Goal: Information Seeking & Learning: Learn about a topic

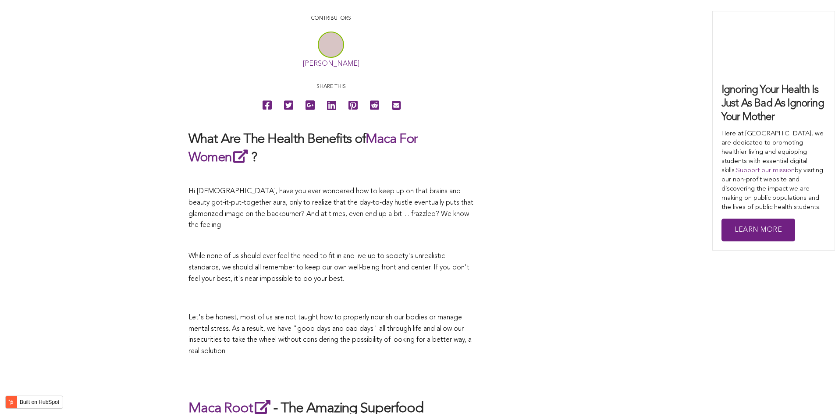
scroll to position [2163, 0]
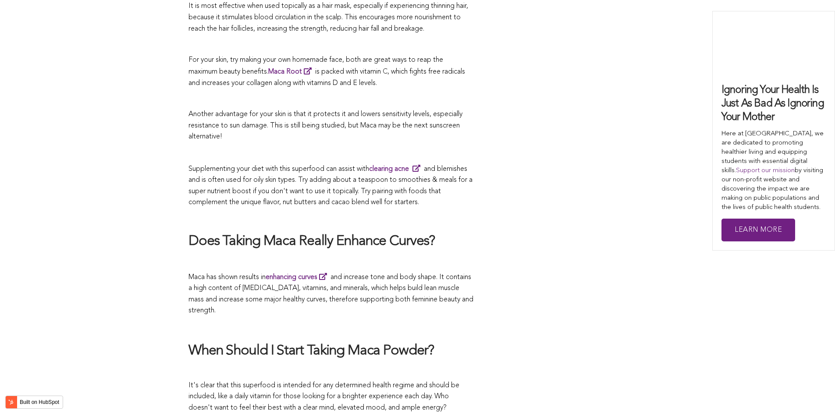
click at [353, 233] on h2 "Does Taking Maca Really Enhance Curves?" at bounding box center [331, 242] width 285 height 18
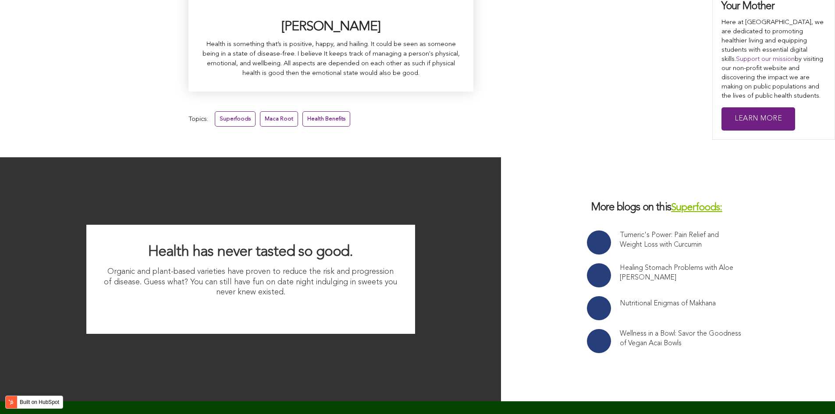
scroll to position [2457, 0]
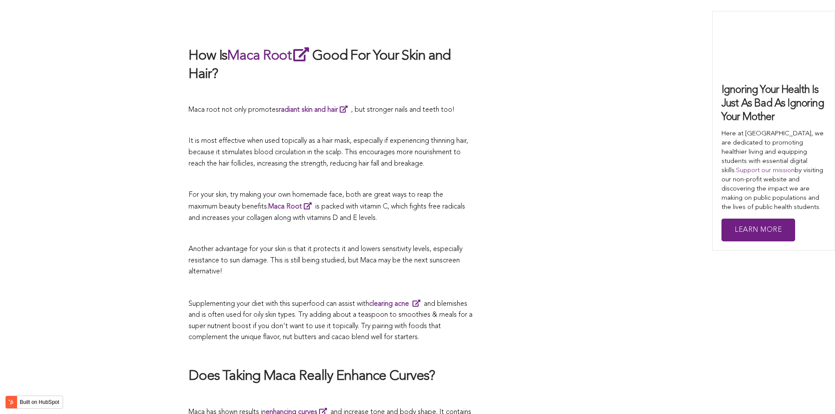
scroll to position [2720, 0]
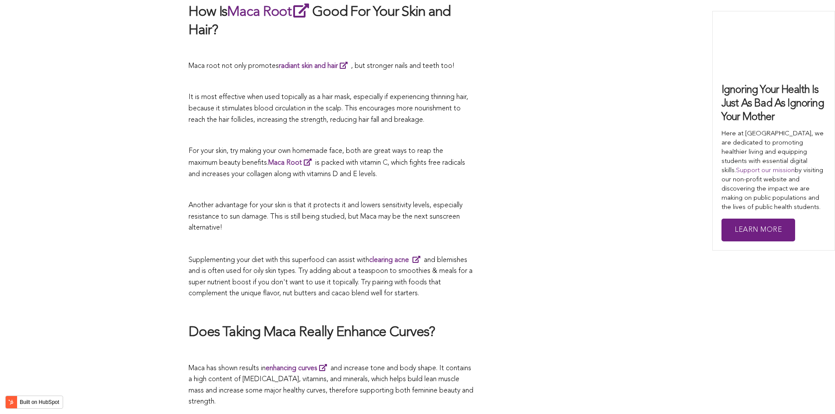
click at [454, 202] on span "Another advantage for your skin is that it protects it and lowers sensitivity l…" at bounding box center [326, 216] width 274 height 29
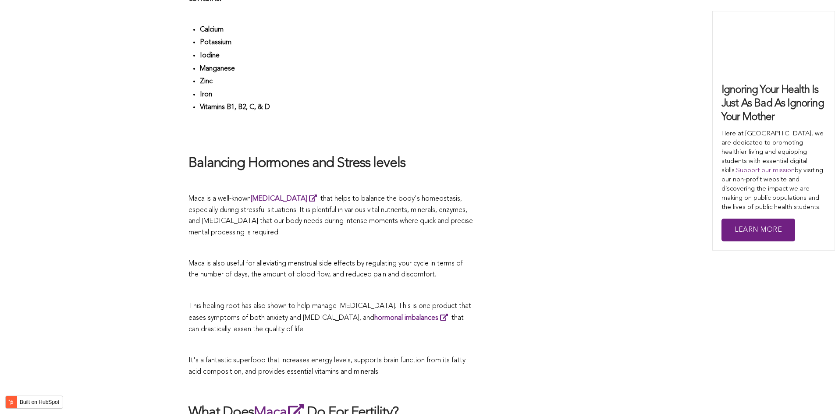
click at [311, 207] on span "Maca is a well-known [MEDICAL_DATA] that helps to balance the body's homeostasi…" at bounding box center [331, 216] width 285 height 41
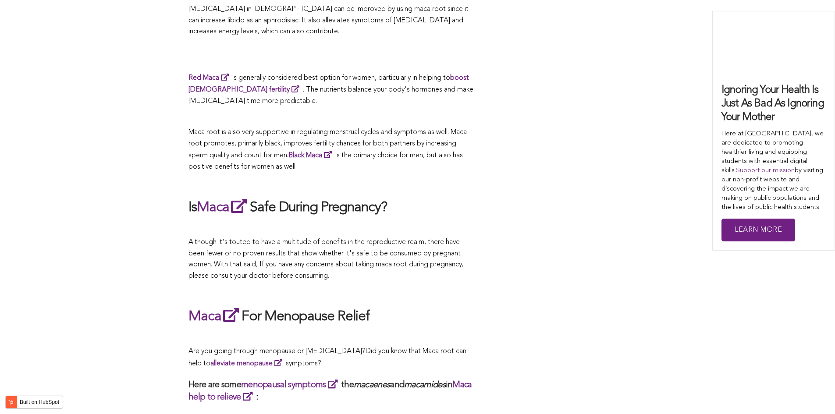
scroll to position [2652, 0]
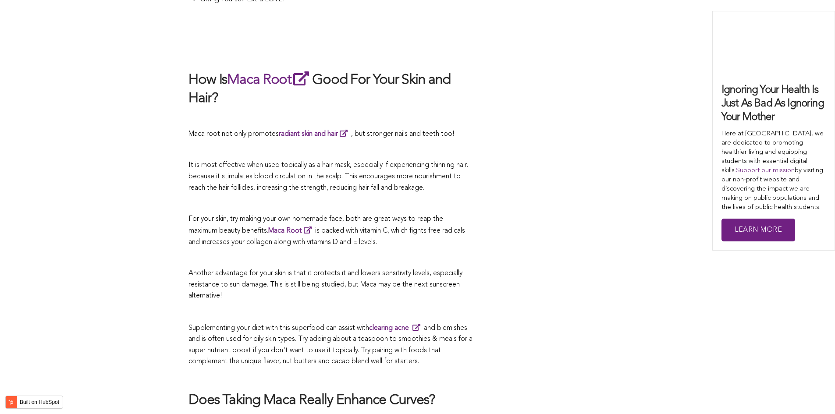
click at [348, 214] on p "For your skin, try making your own homemade face, both are great ways to reap t…" at bounding box center [331, 231] width 285 height 35
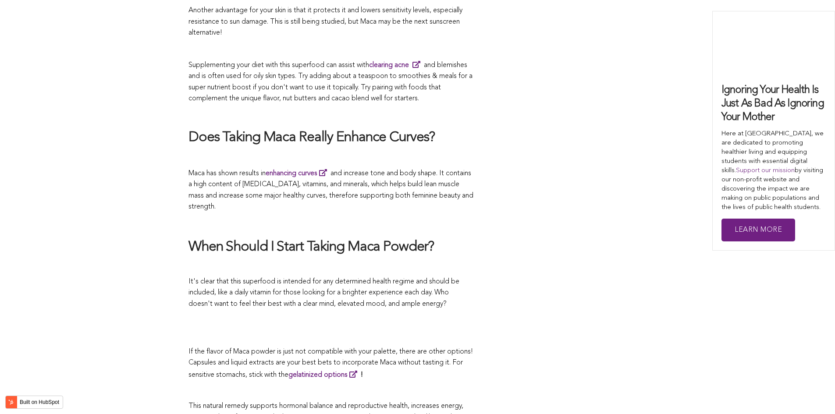
scroll to position [2959, 0]
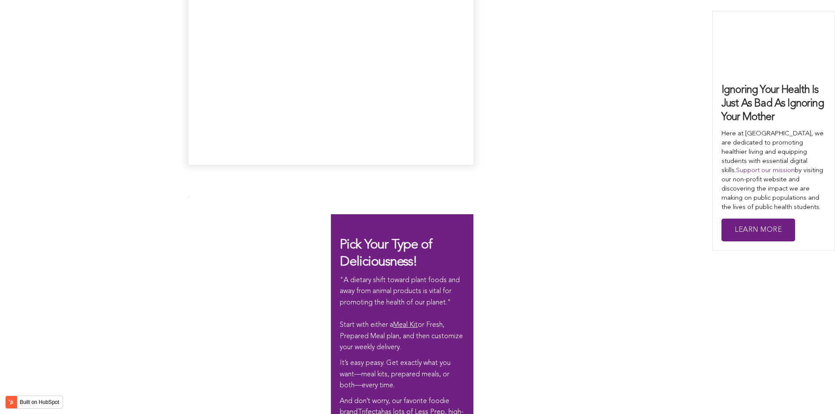
scroll to position [2567, 0]
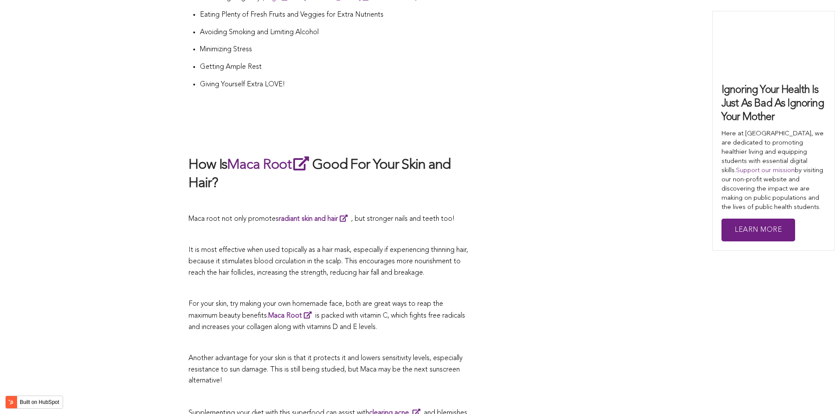
click at [446, 216] on span "Maca root not only promotes radiant skin and hair , but stronger nails and teet…" at bounding box center [322, 219] width 266 height 7
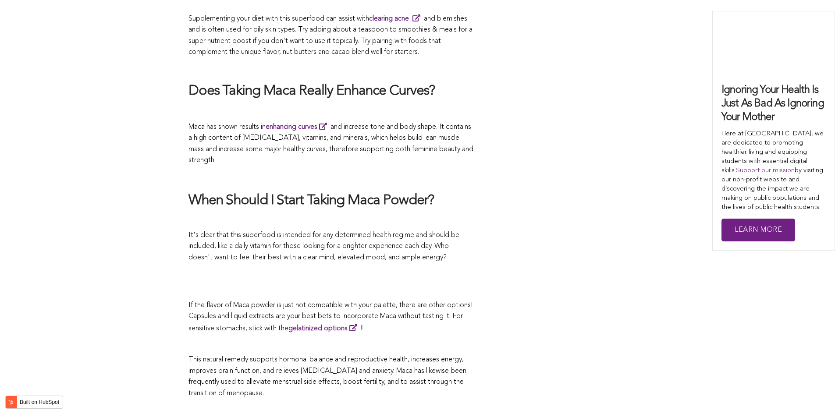
scroll to position [2671, 0]
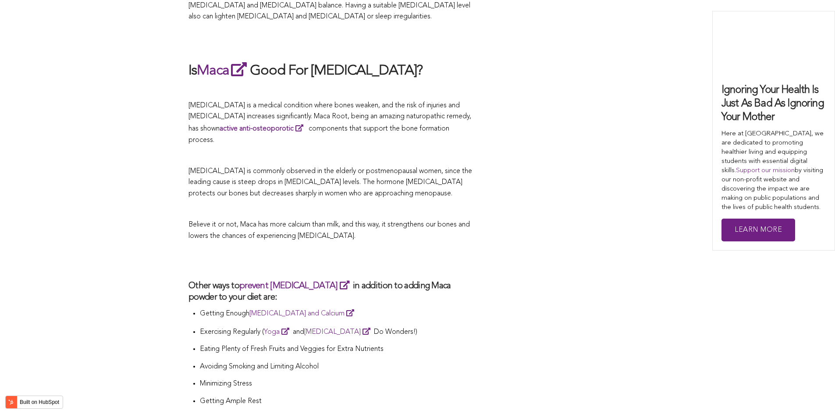
scroll to position [2640, 0]
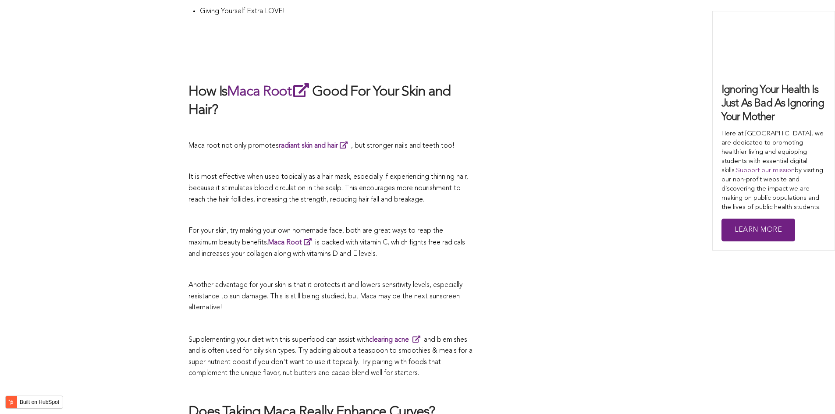
click at [355, 226] on p "For your skin, try making your own homemade face, both are great ways to reap t…" at bounding box center [331, 243] width 285 height 35
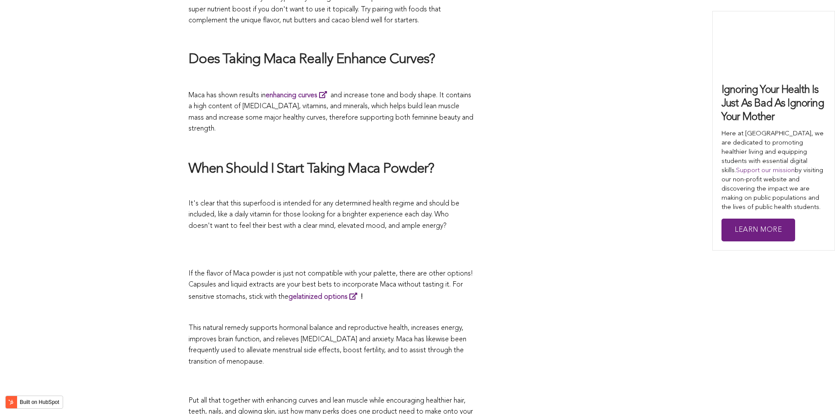
click at [372, 237] on p at bounding box center [331, 243] width 285 height 12
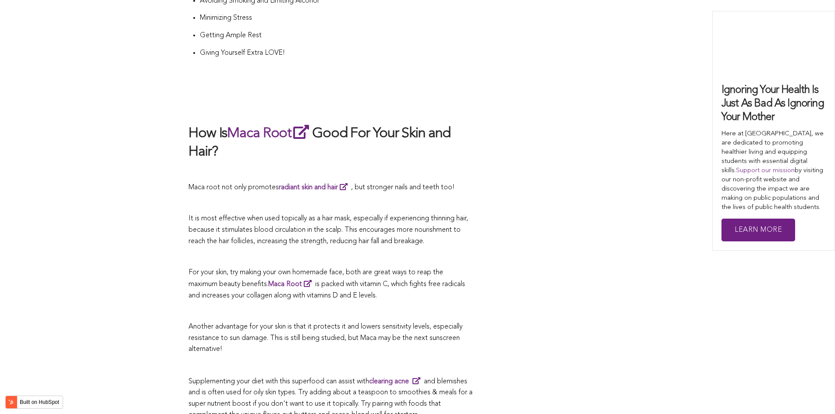
scroll to position [2303, 0]
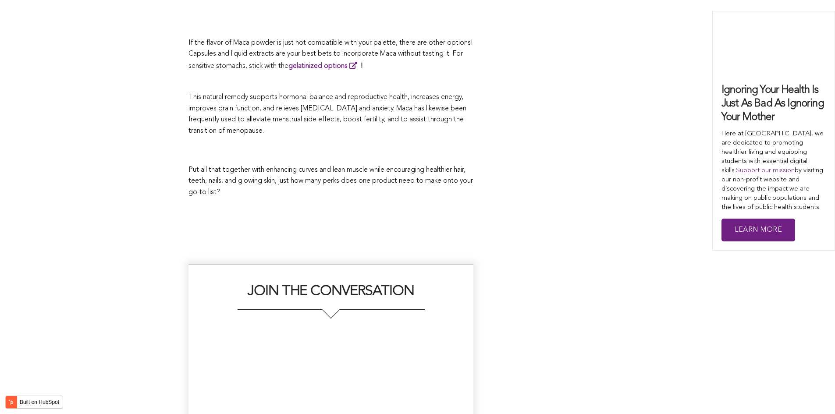
scroll to position [3268, 0]
